Goal: Task Accomplishment & Management: Use online tool/utility

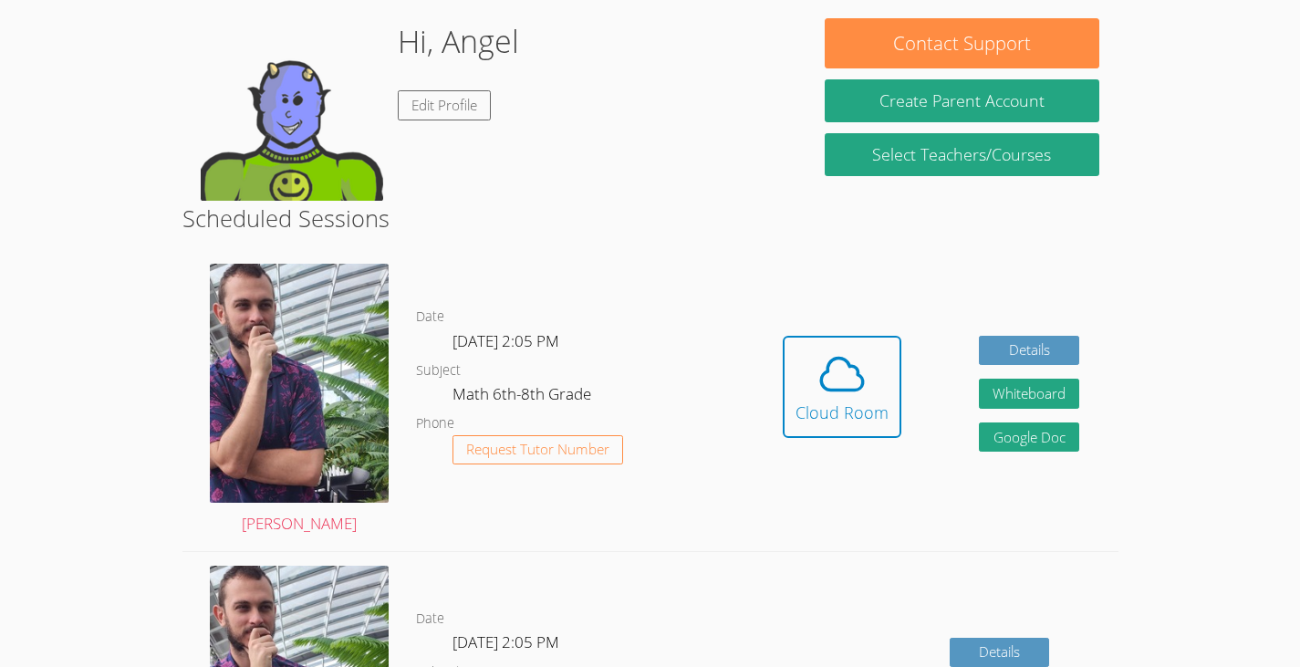
scroll to position [282, 0]
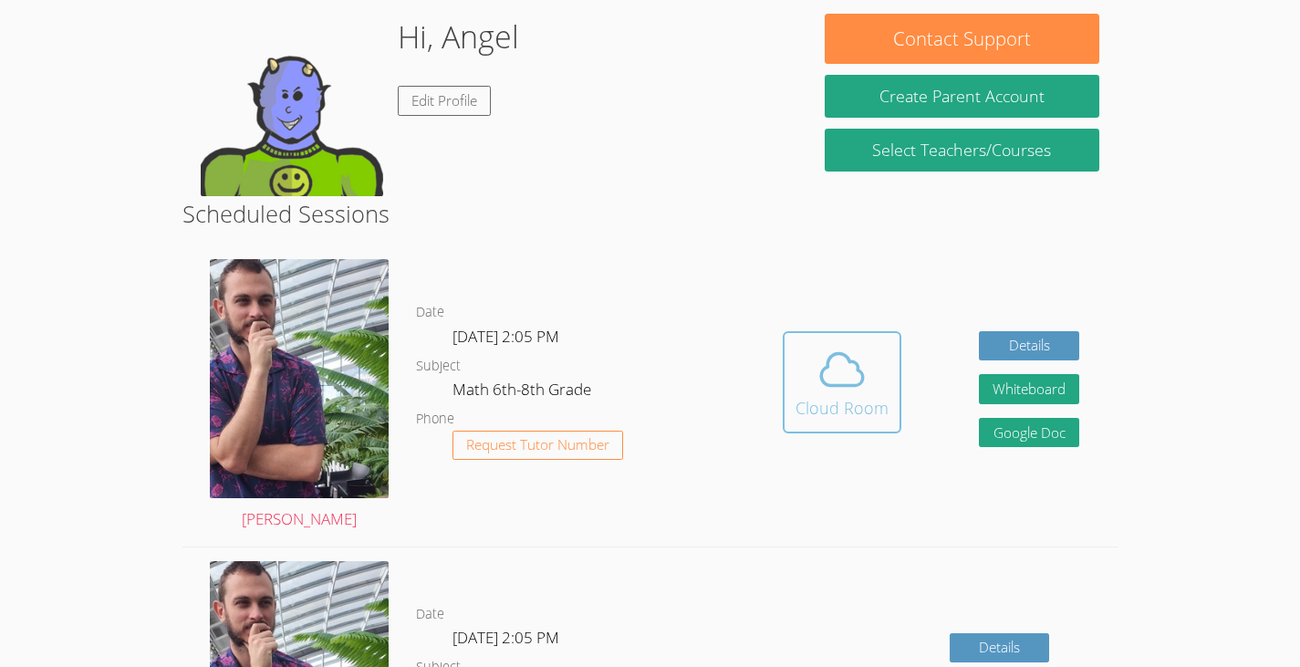
click at [836, 370] on icon at bounding box center [842, 369] width 51 height 51
click at [878, 401] on div "Cloud Room" at bounding box center [842, 408] width 93 height 26
click at [1174, 83] on body "Home Programs Sessions Tutors Messages Billing Logout Angel Successfully authen…" at bounding box center [650, 51] width 1300 height 667
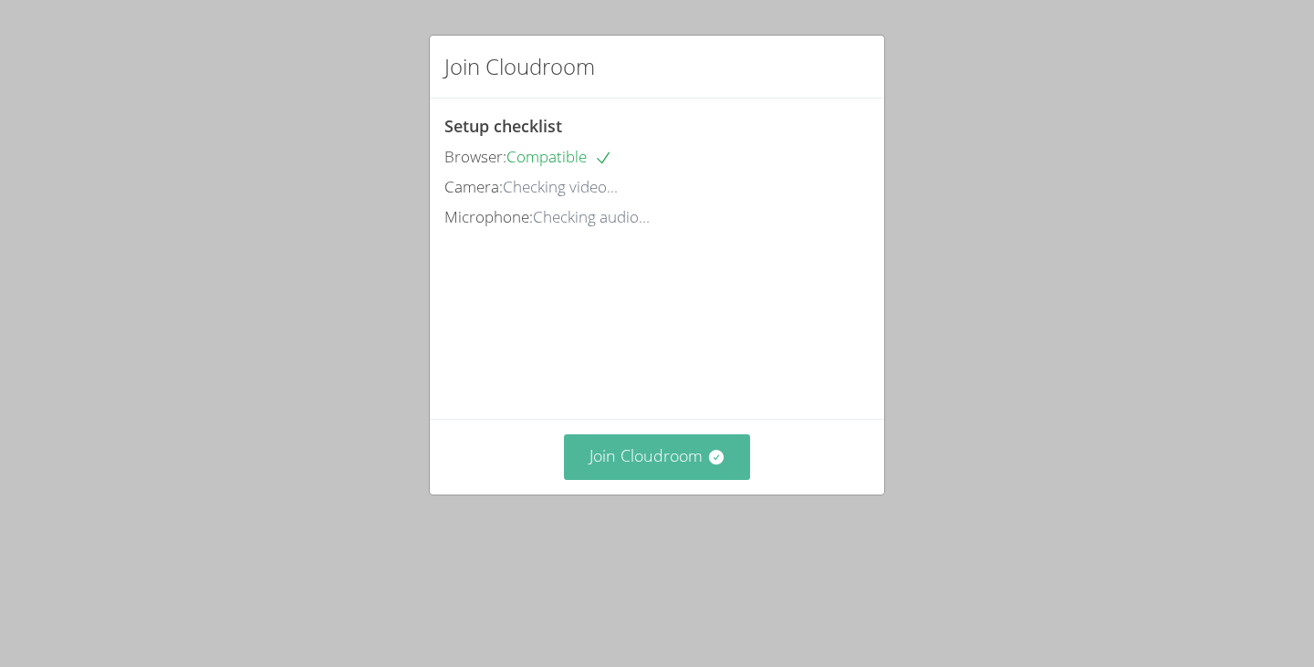
click at [654, 479] on button "Join Cloudroom" at bounding box center [657, 456] width 187 height 45
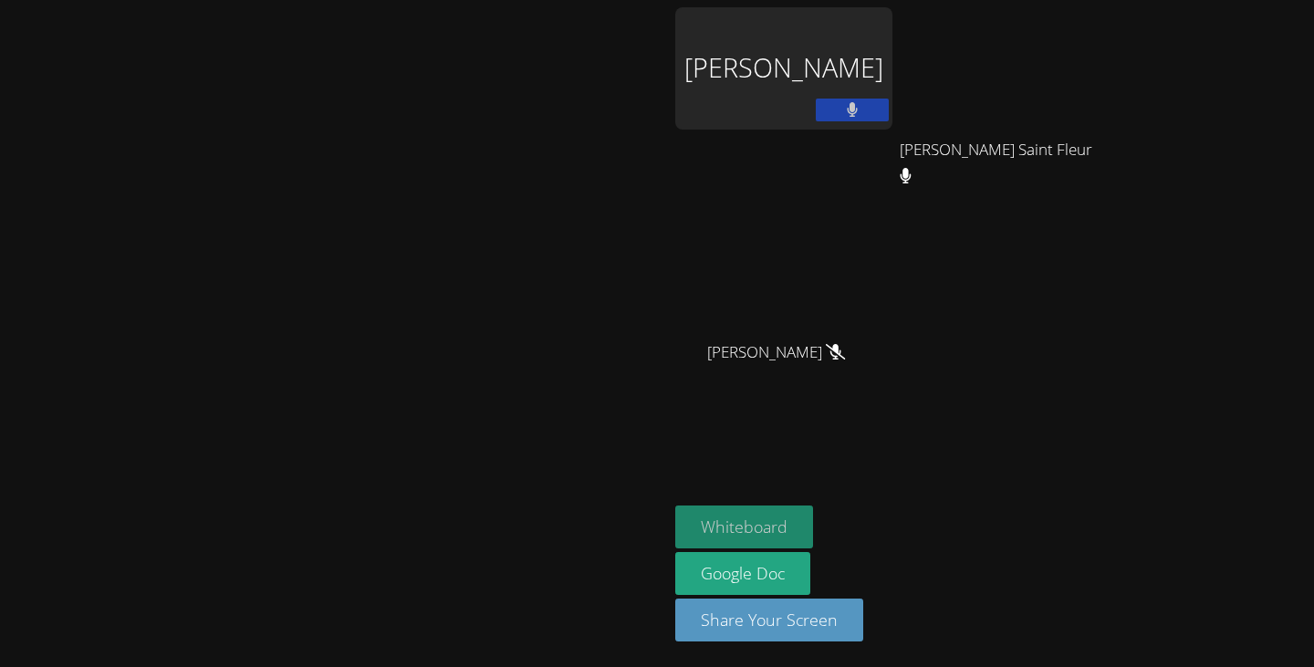
click at [813, 513] on button "Whiteboard" at bounding box center [744, 527] width 138 height 43
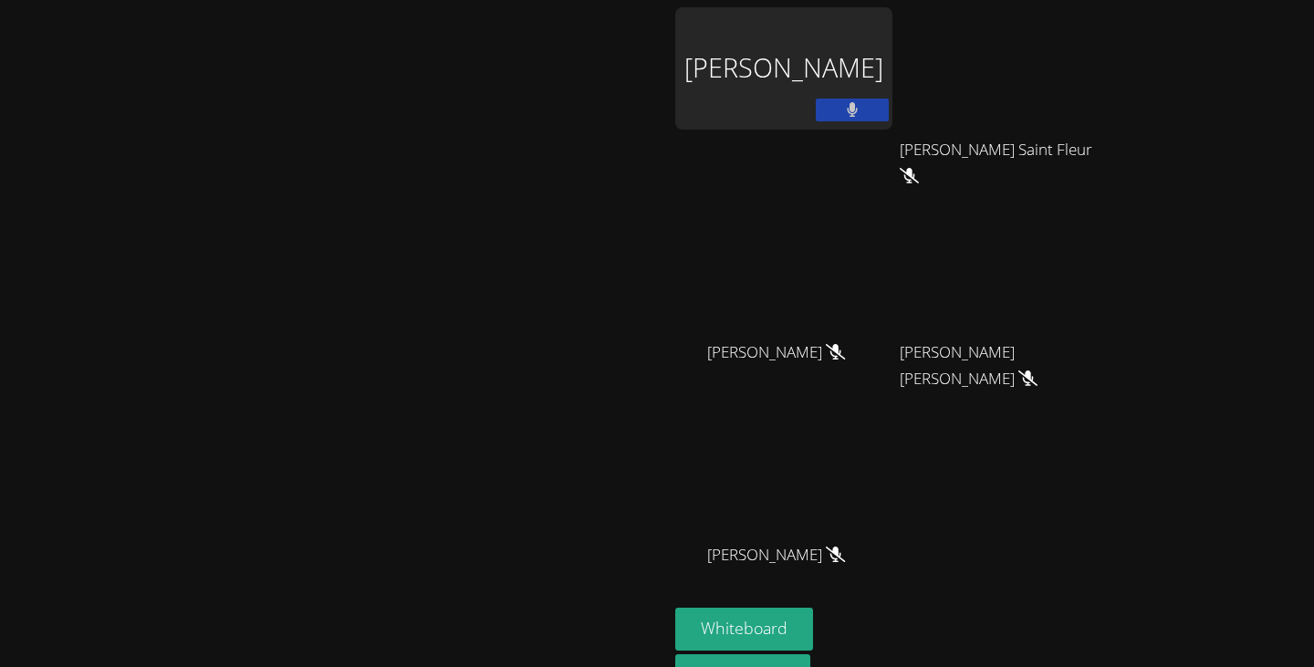
click at [889, 100] on button at bounding box center [852, 110] width 73 height 23
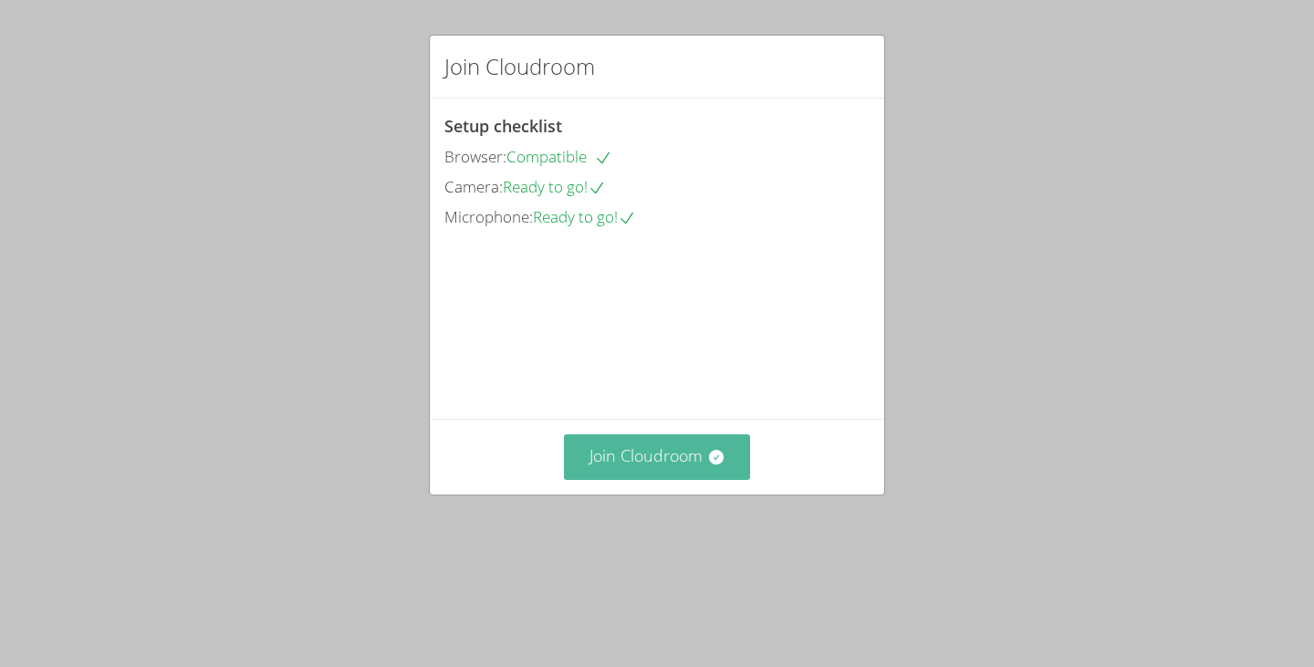
click at [573, 479] on button "Join Cloudroom" at bounding box center [657, 456] width 187 height 45
